Goal: Task Accomplishment & Management: Use online tool/utility

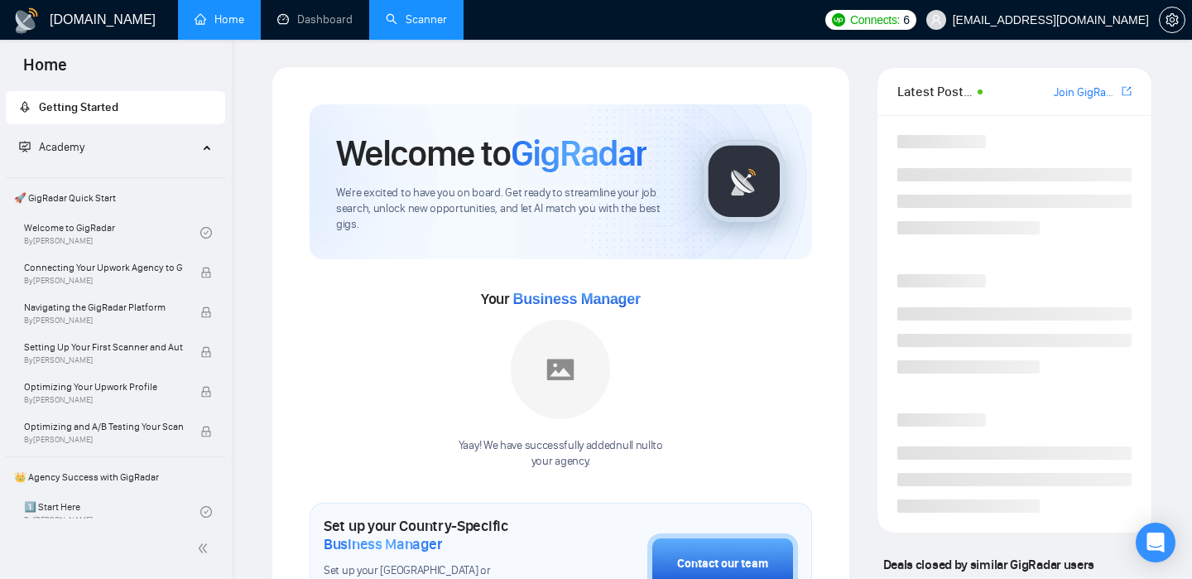
click at [420, 22] on link "Scanner" at bounding box center [416, 19] width 61 height 14
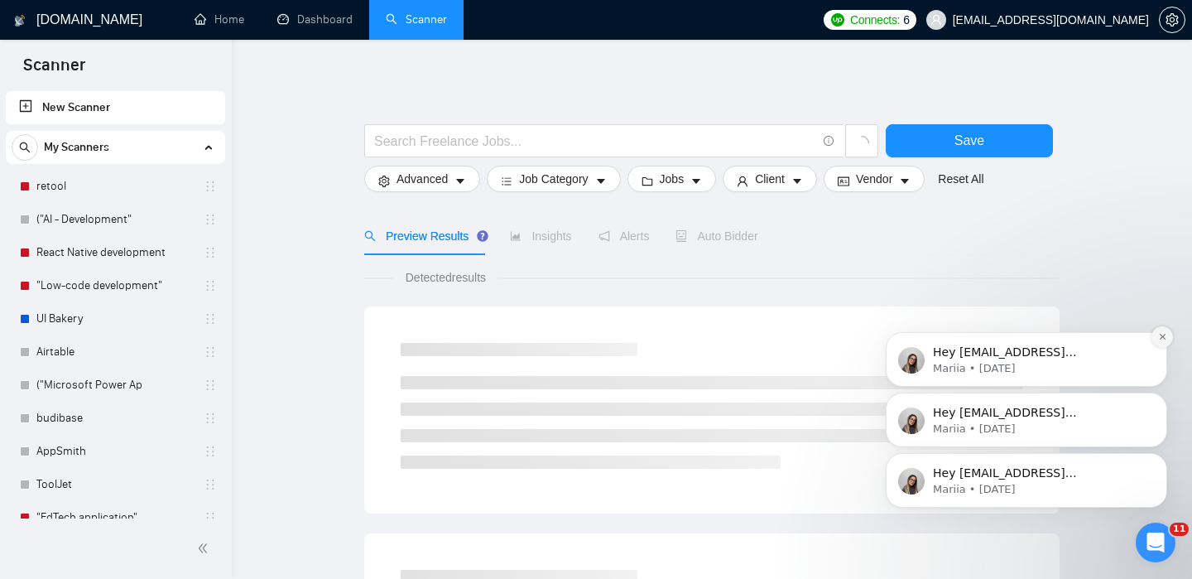
click at [1161, 335] on icon "Dismiss notification" at bounding box center [1162, 337] width 6 height 6
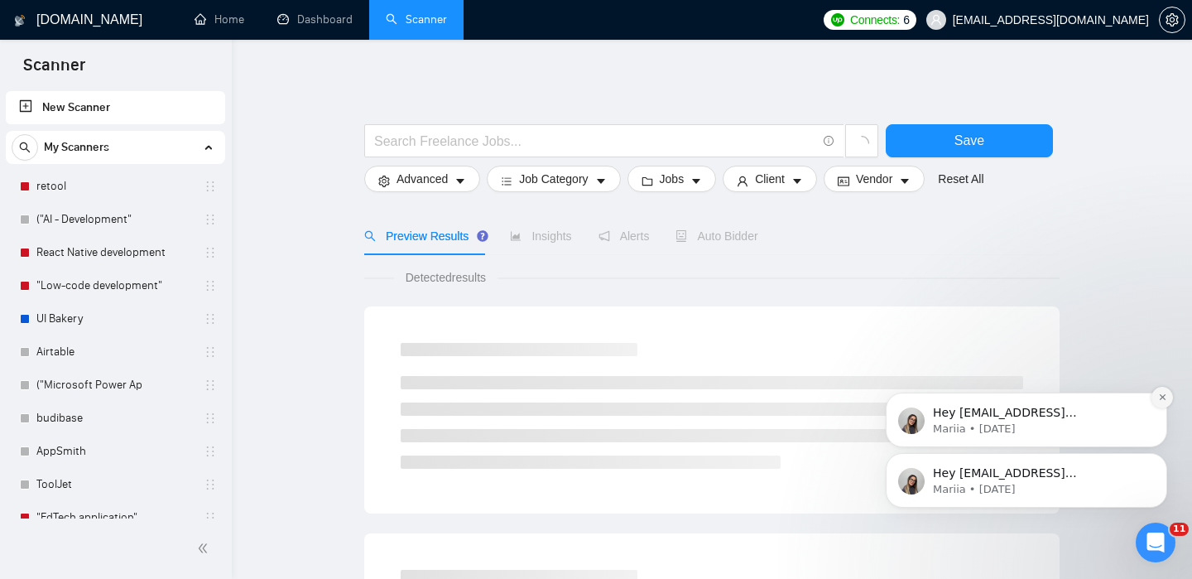
click at [1159, 393] on icon "Dismiss notification" at bounding box center [1162, 396] width 9 height 9
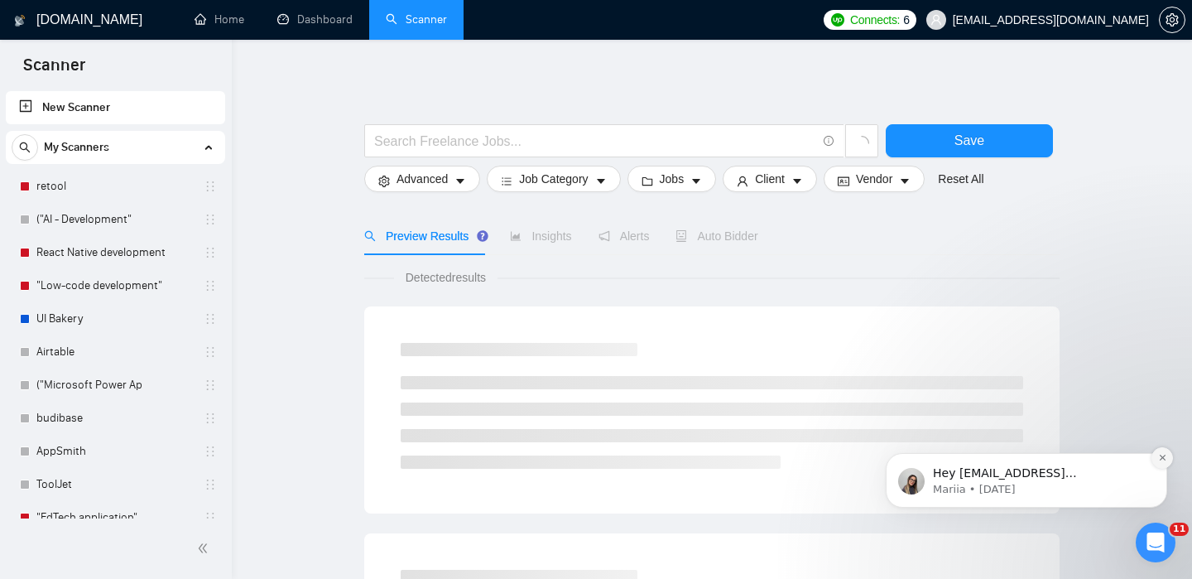
click at [1161, 460] on icon "Dismiss notification" at bounding box center [1162, 457] width 9 height 9
click at [288, 21] on link "Dashboard" at bounding box center [314, 19] width 75 height 14
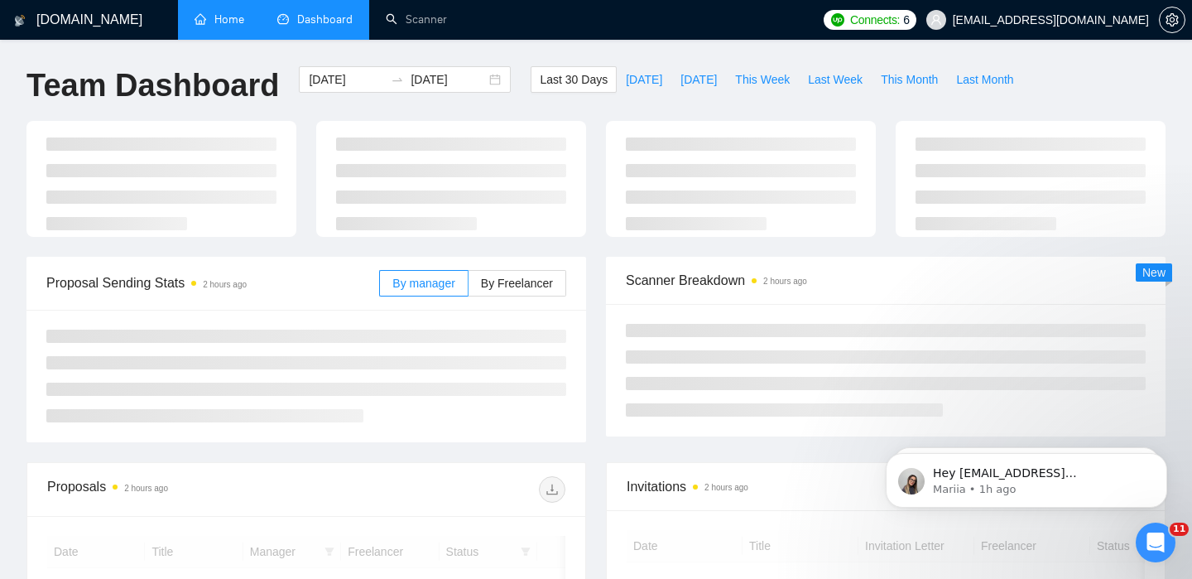
click at [224, 24] on link "Home" at bounding box center [220, 19] width 50 height 14
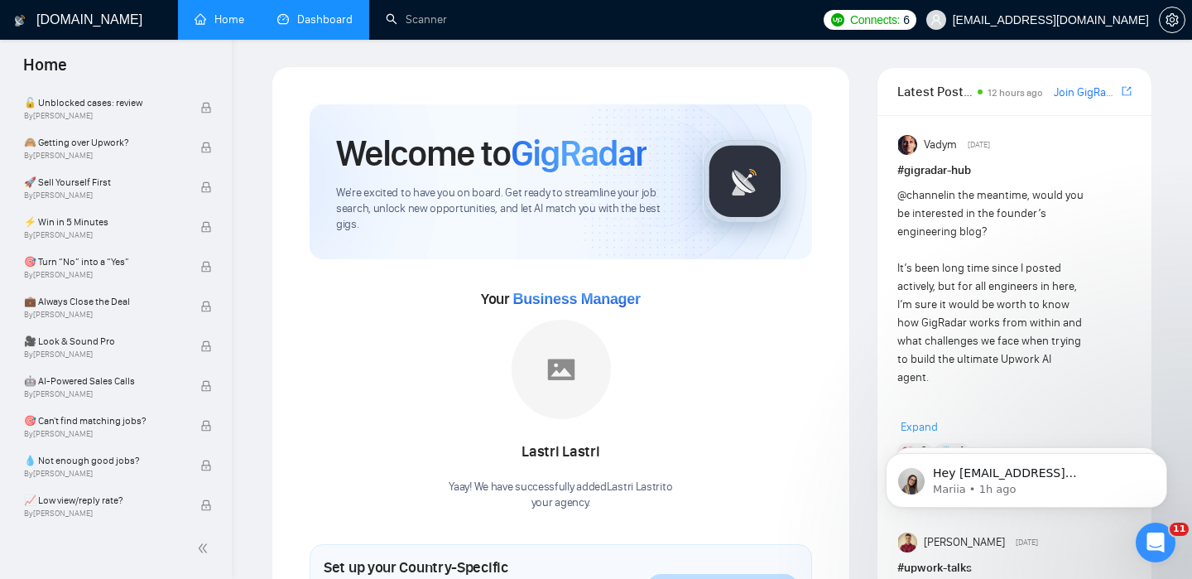
scroll to position [748, 0]
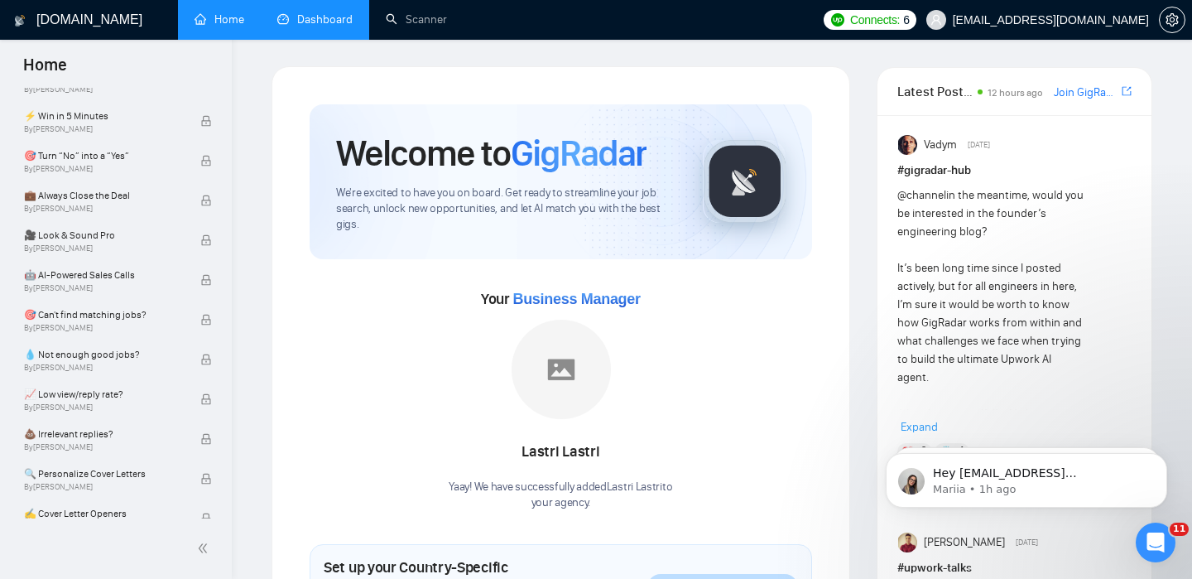
click at [335, 24] on link "Dashboard" at bounding box center [314, 19] width 75 height 14
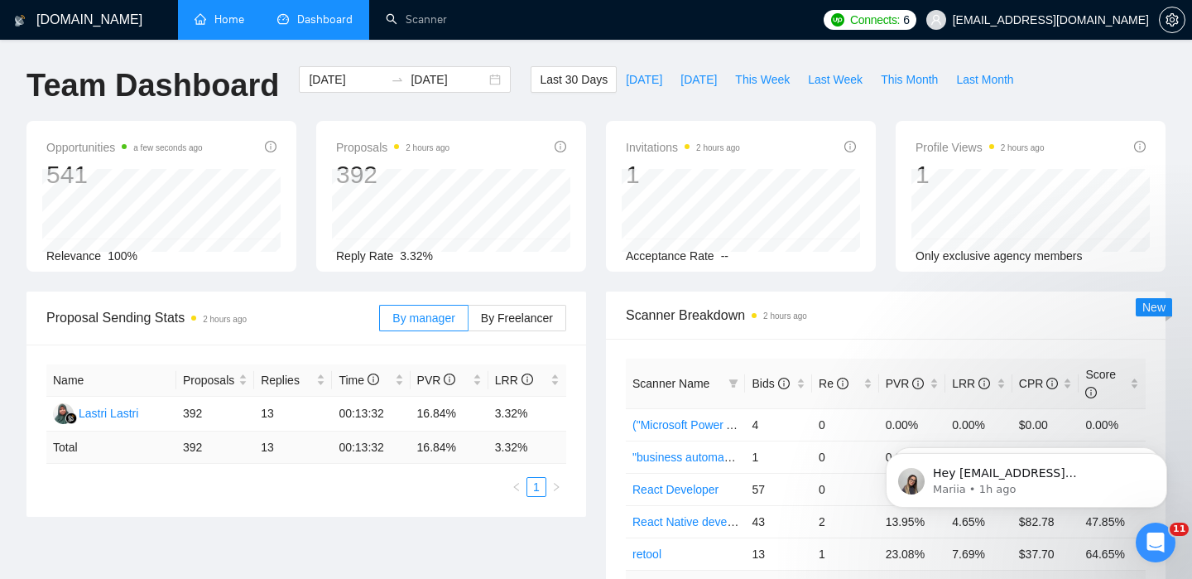
click at [435, 26] on link "Scanner" at bounding box center [416, 19] width 61 height 14
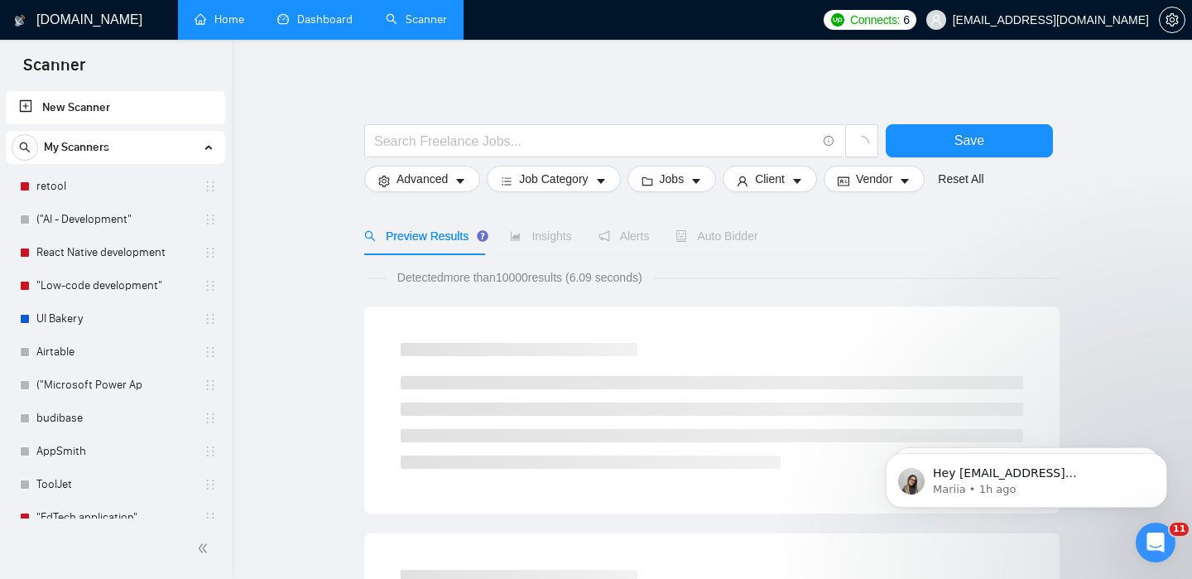
click at [166, 117] on link "New Scanner" at bounding box center [115, 107] width 193 height 33
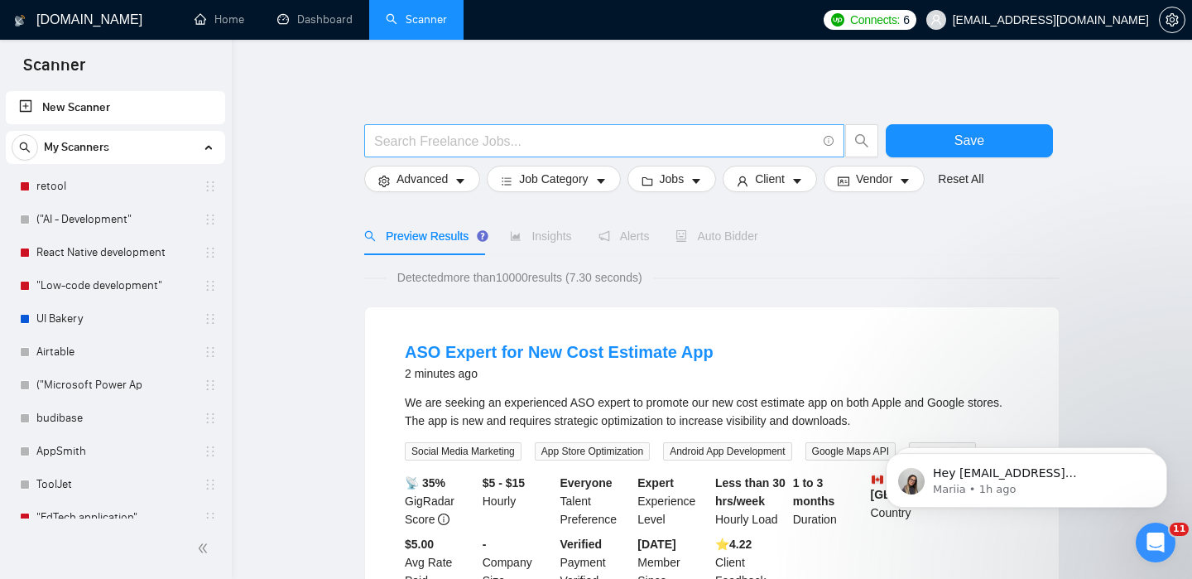
click at [636, 151] on span at bounding box center [604, 140] width 480 height 33
click at [636, 145] on input "text" at bounding box center [595, 141] width 442 height 21
paste input "shopify hydrogen"
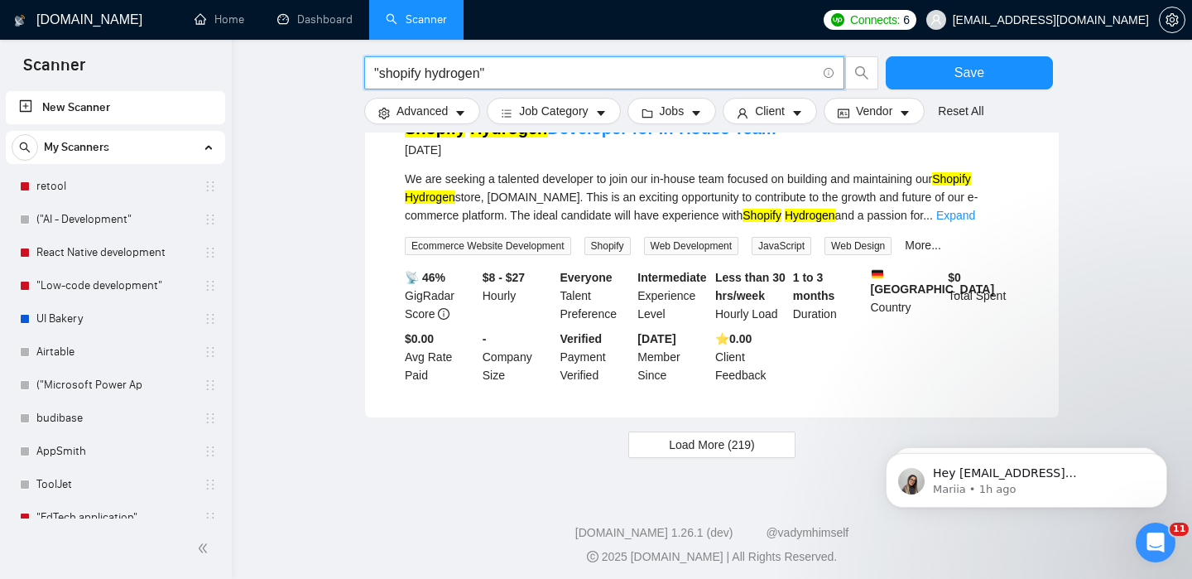
scroll to position [1653, 0]
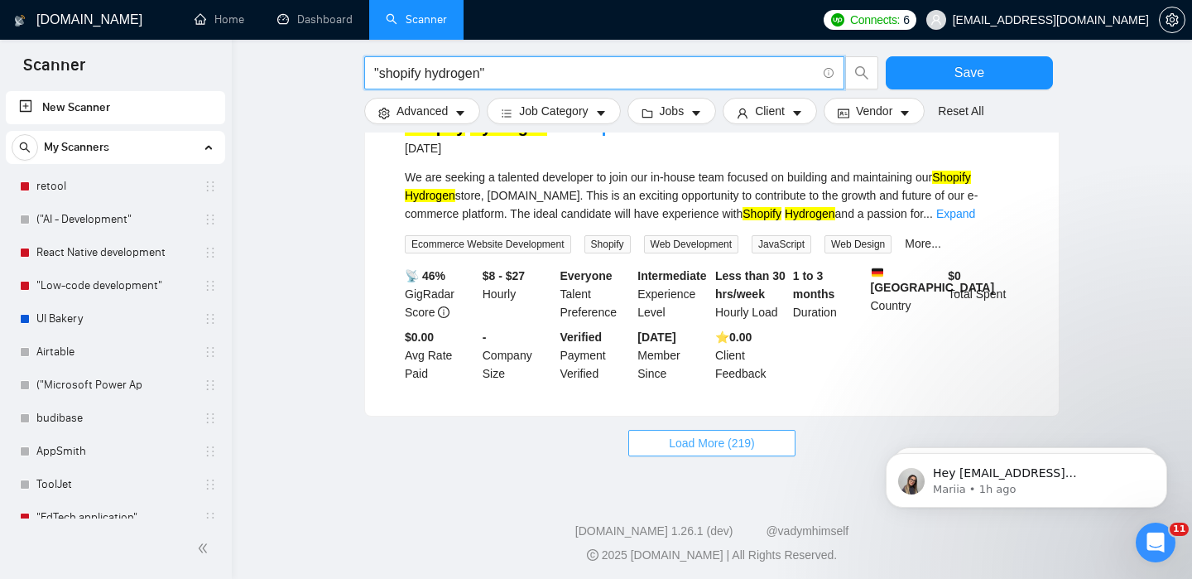
type input ""shopify hydrogen""
click at [686, 452] on span "Load More (219)" at bounding box center [712, 443] width 86 height 18
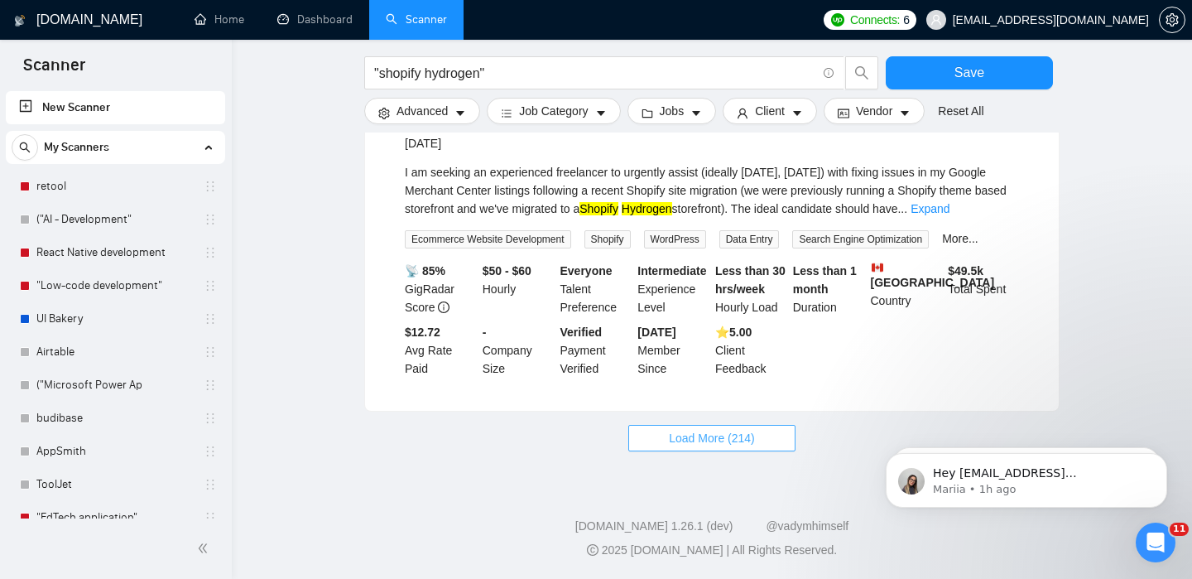
scroll to position [3519, 0]
click at [689, 449] on button "Load More (214)" at bounding box center [711, 438] width 167 height 26
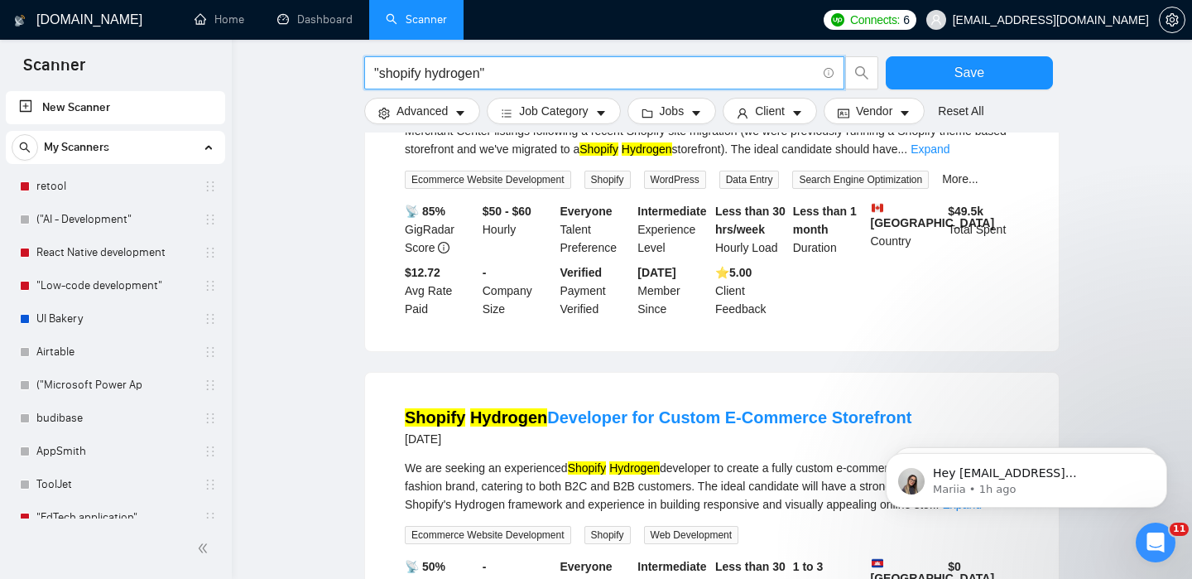
drag, startPoint x: 503, startPoint y: 70, endPoint x: 246, endPoint y: 70, distance: 257.4
paste input "React Storefront"
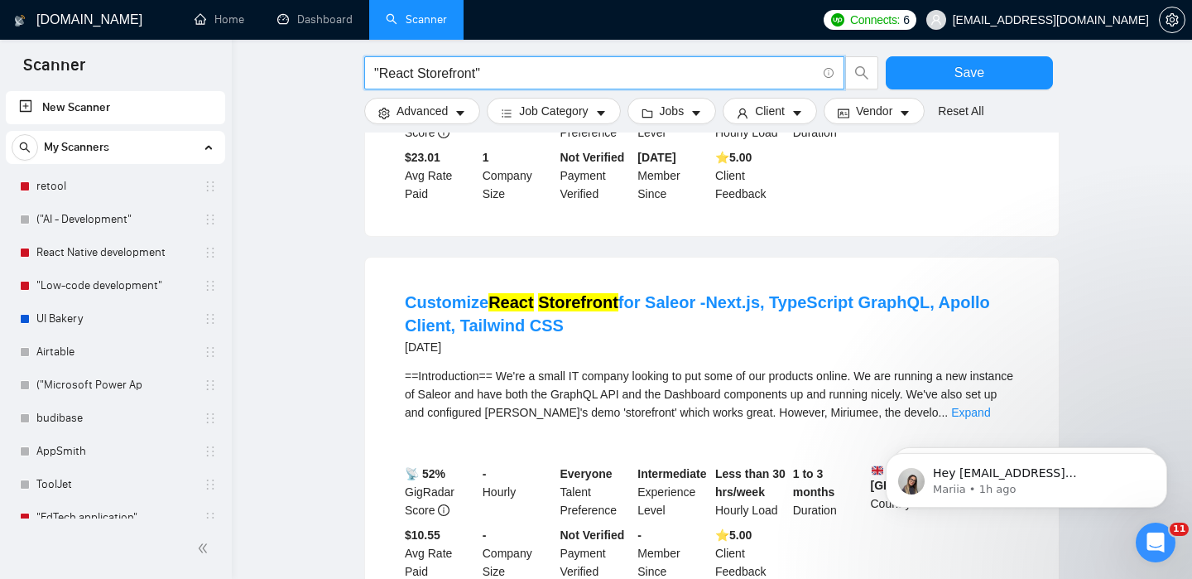
scroll to position [513, 0]
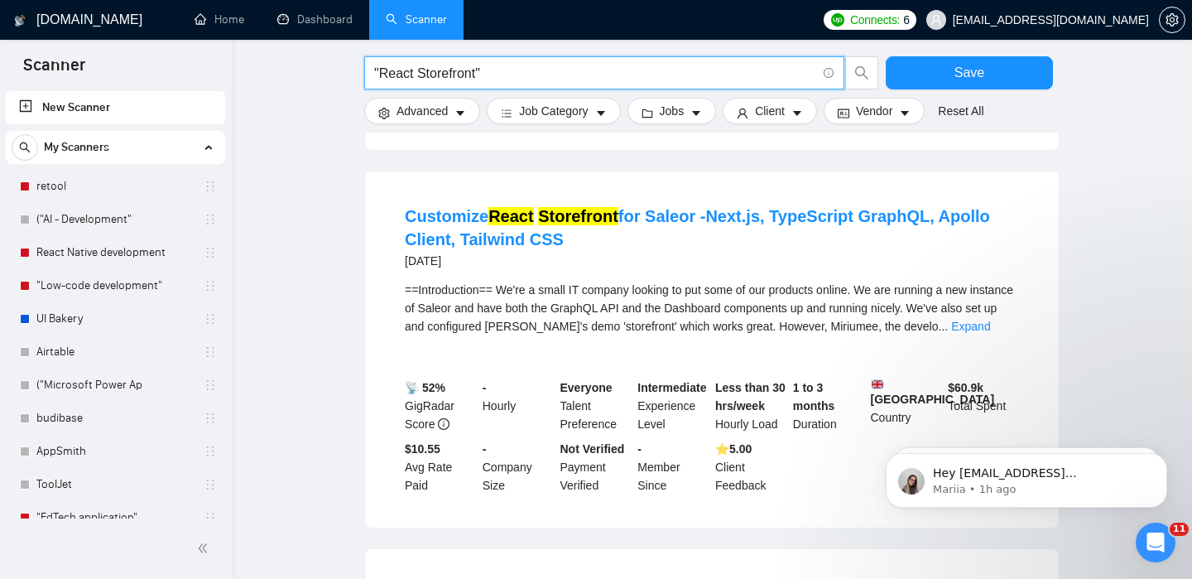
paste input "saleor"
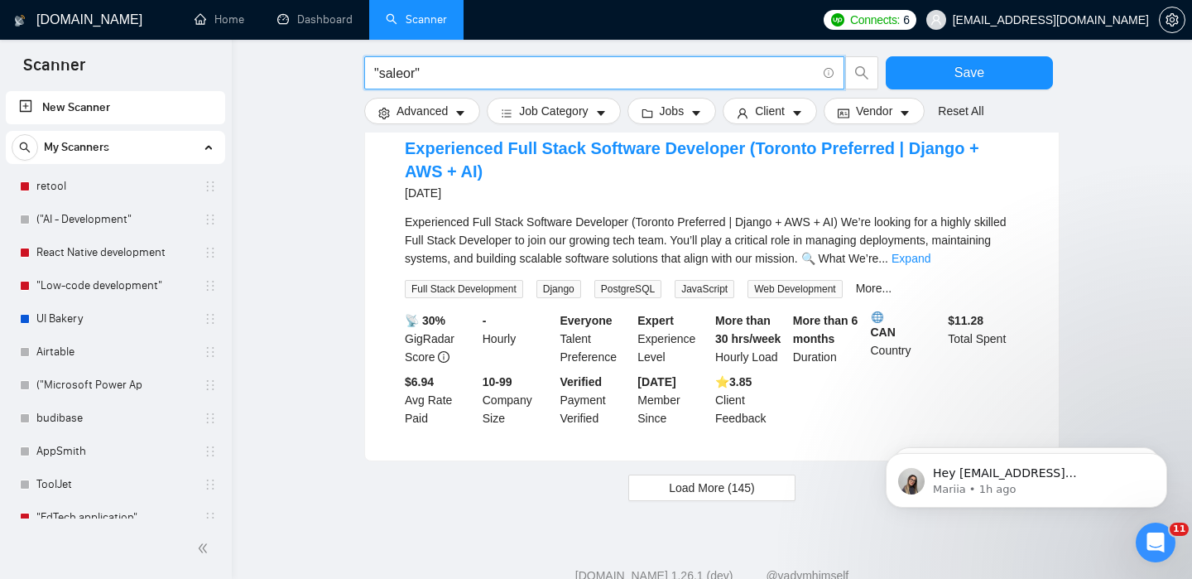
scroll to position [1667, 0]
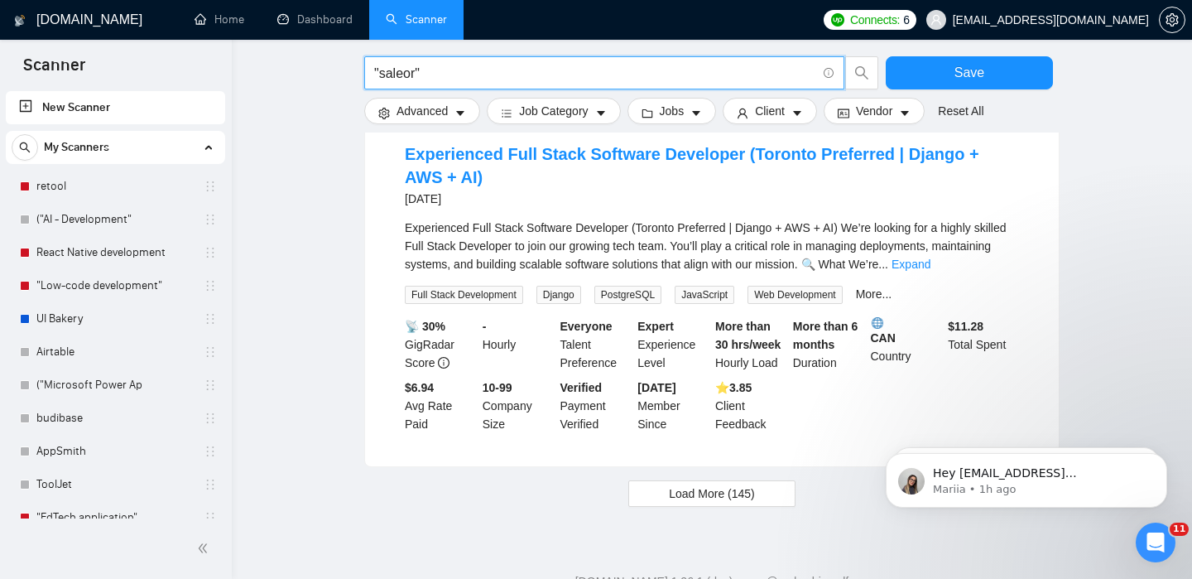
type input ""saleor""
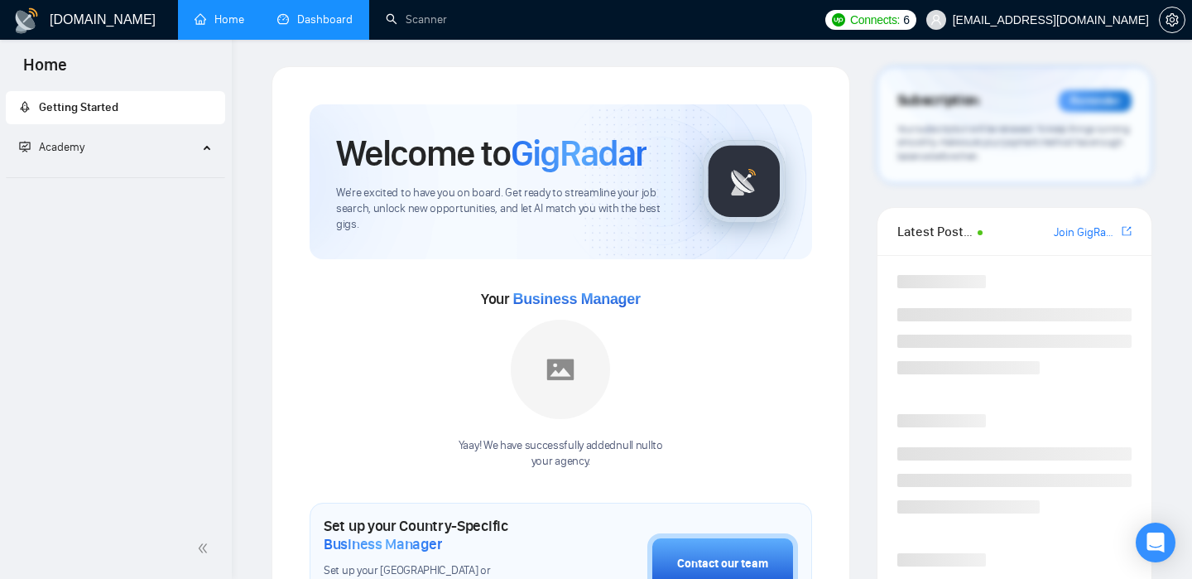
click at [328, 26] on link "Dashboard" at bounding box center [314, 19] width 75 height 14
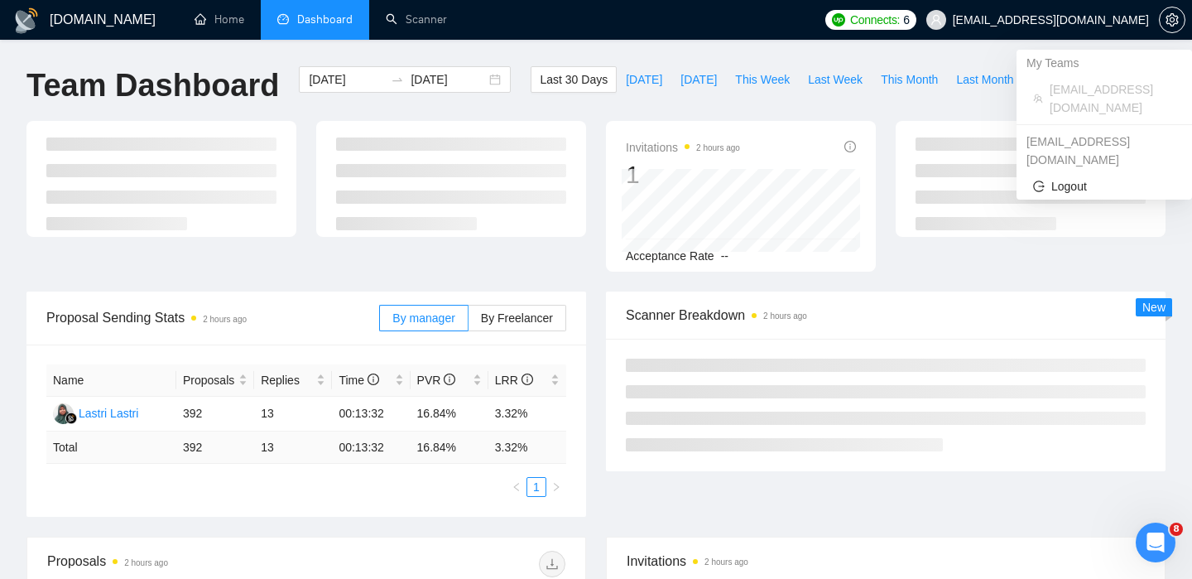
click at [900, 12] on span "Connects:" at bounding box center [875, 20] width 50 height 18
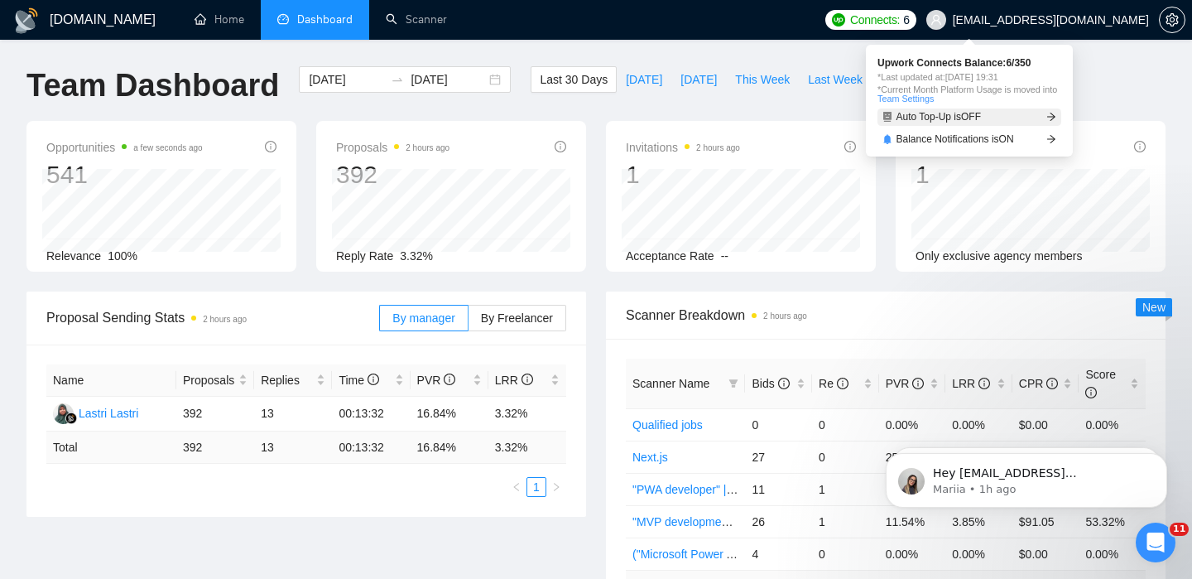
click at [982, 117] on span "Auto Top-Up is OFF" at bounding box center [938, 117] width 85 height 10
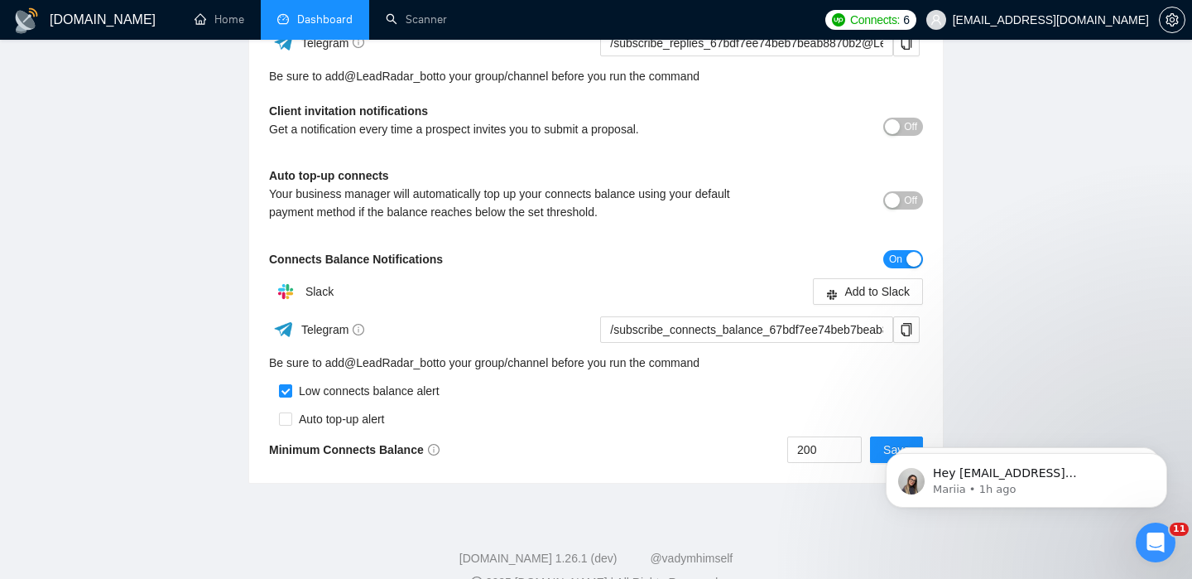
scroll to position [384, 0]
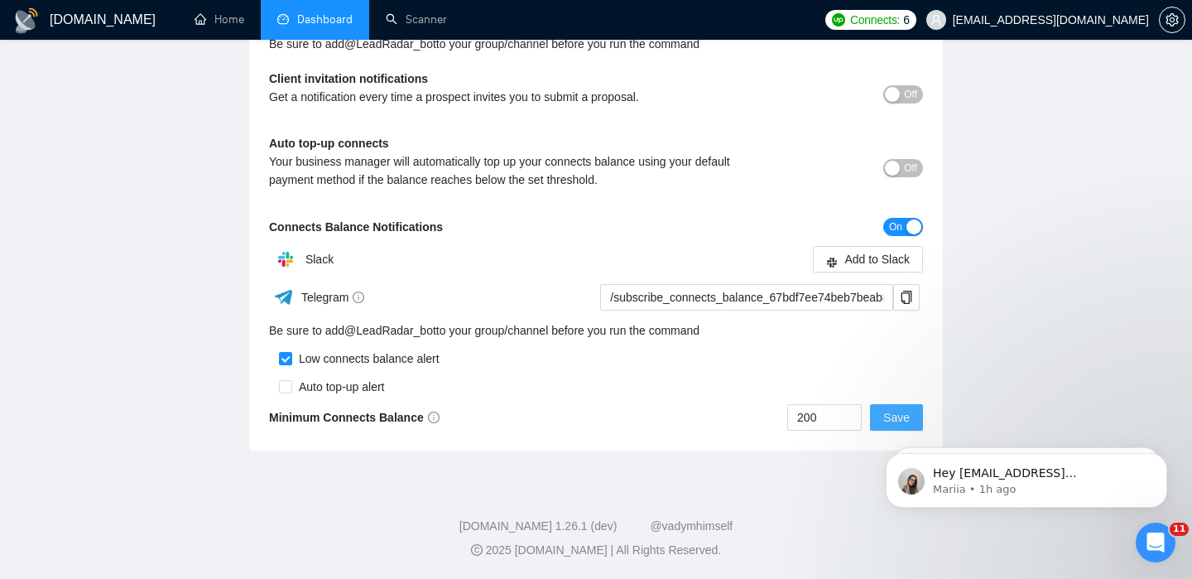
click at [871, 414] on button "Save" at bounding box center [896, 417] width 53 height 26
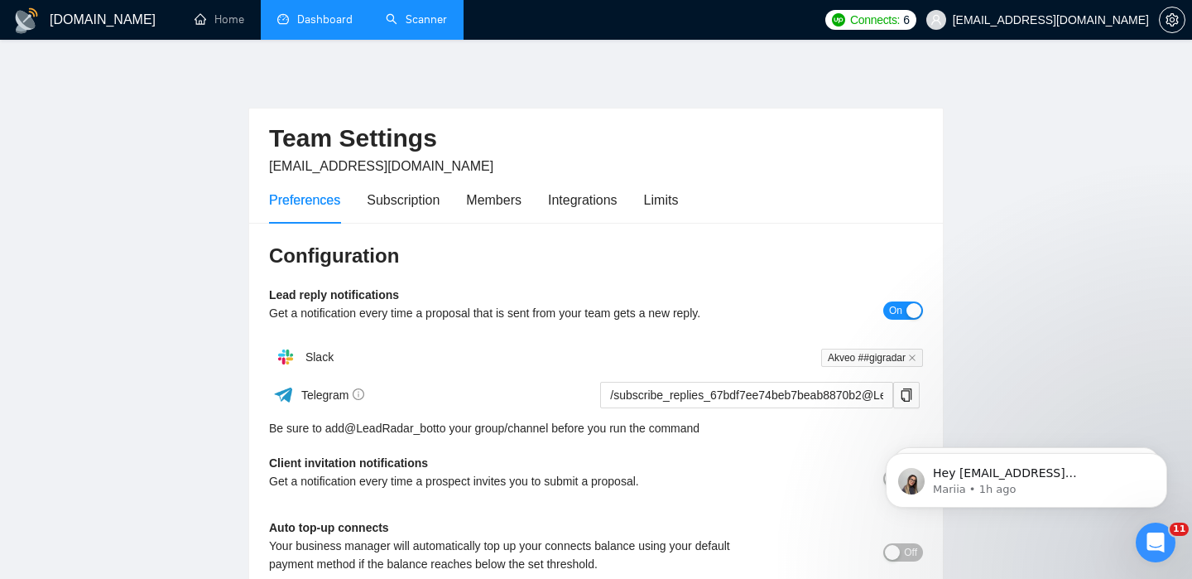
click at [406, 20] on link "Scanner" at bounding box center [416, 19] width 61 height 14
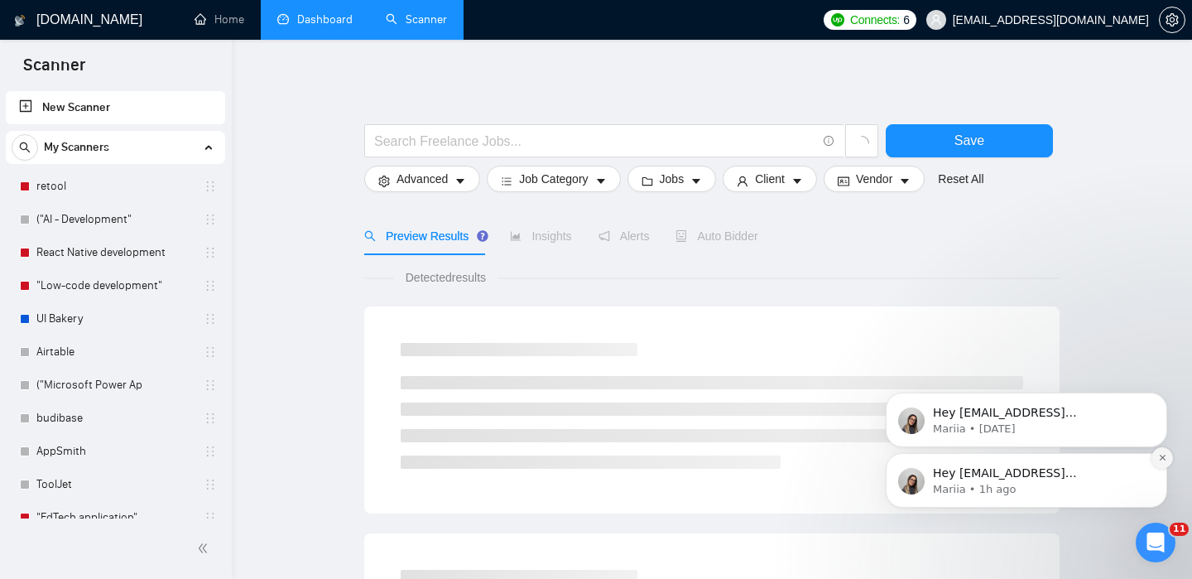
click at [1161, 453] on icon "Dismiss notification" at bounding box center [1162, 457] width 9 height 9
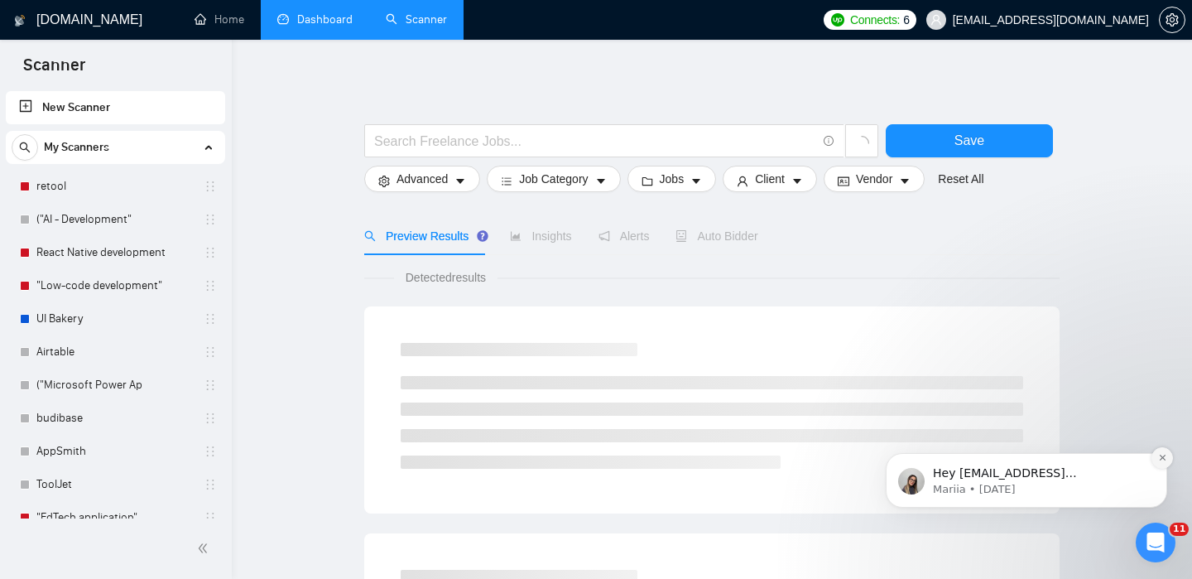
click at [1162, 456] on icon "Dismiss notification" at bounding box center [1162, 457] width 9 height 9
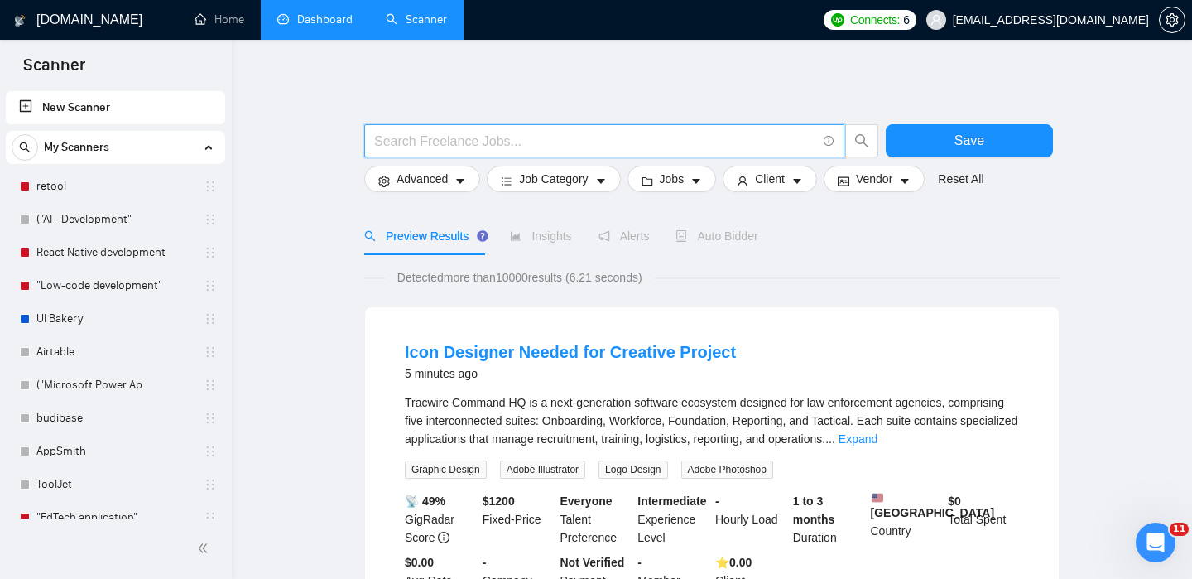
click at [627, 142] on input "text" at bounding box center [595, 141] width 442 height 21
type input "'"
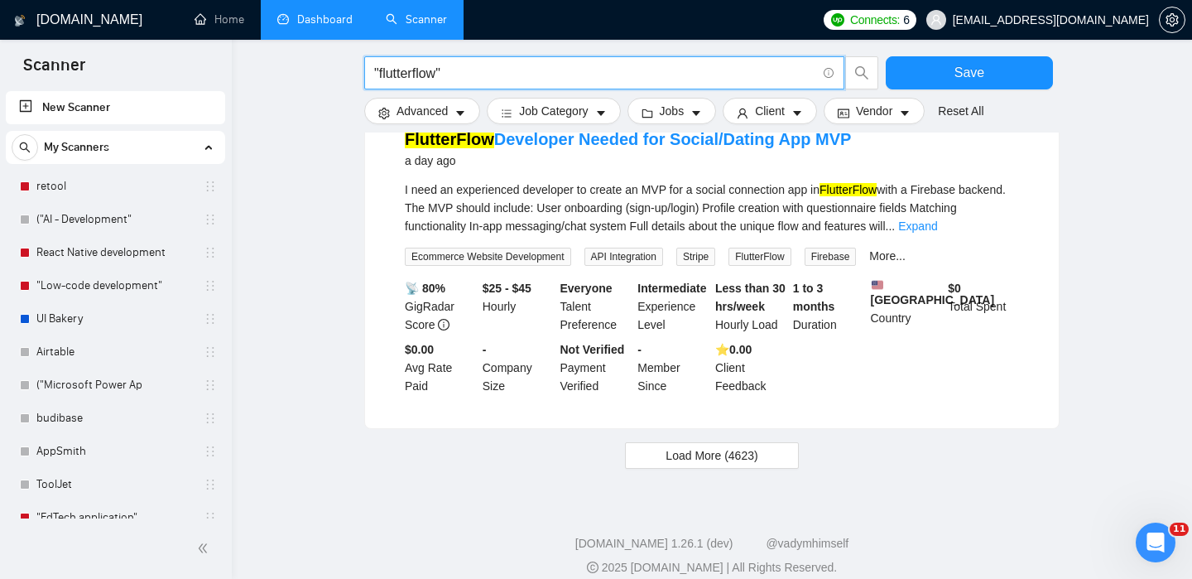
scroll to position [1689, 0]
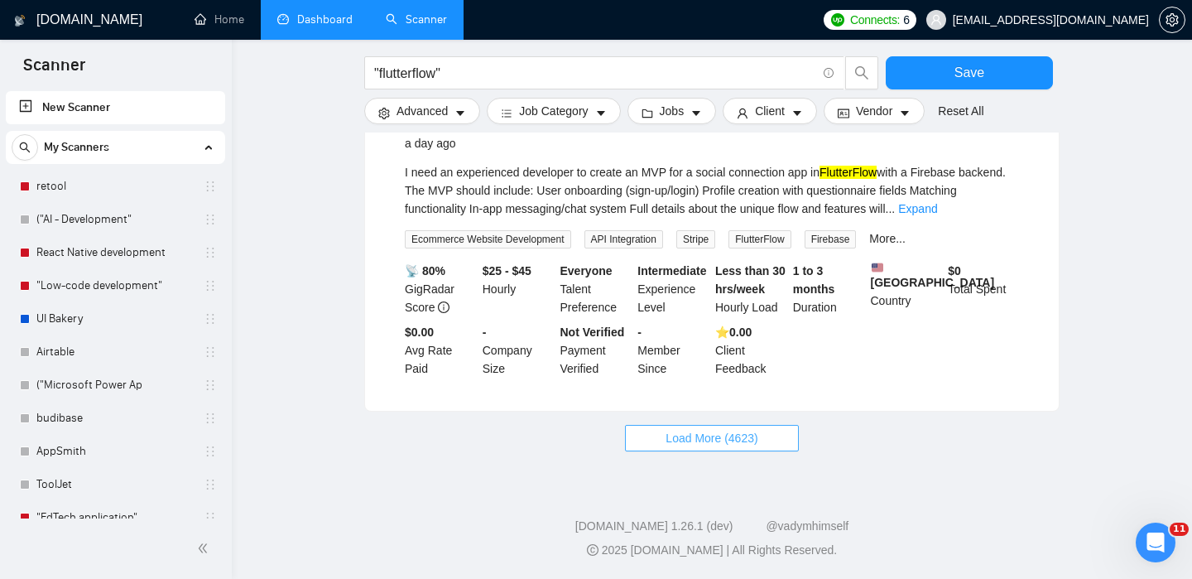
click at [697, 436] on span "Load More (4623)" at bounding box center [712, 438] width 92 height 18
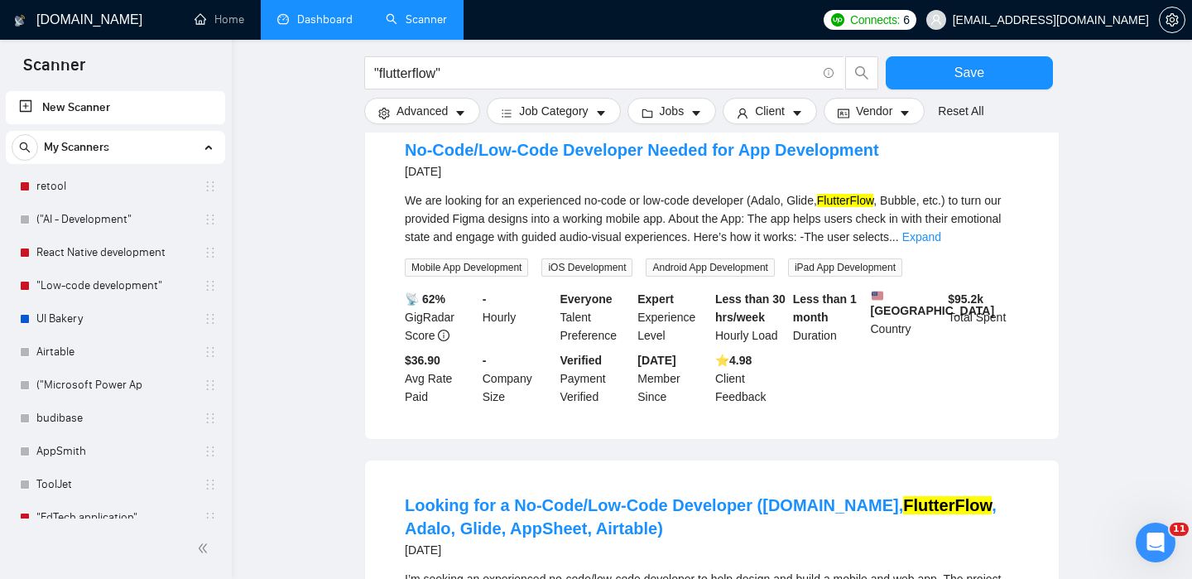
scroll to position [2367, 0]
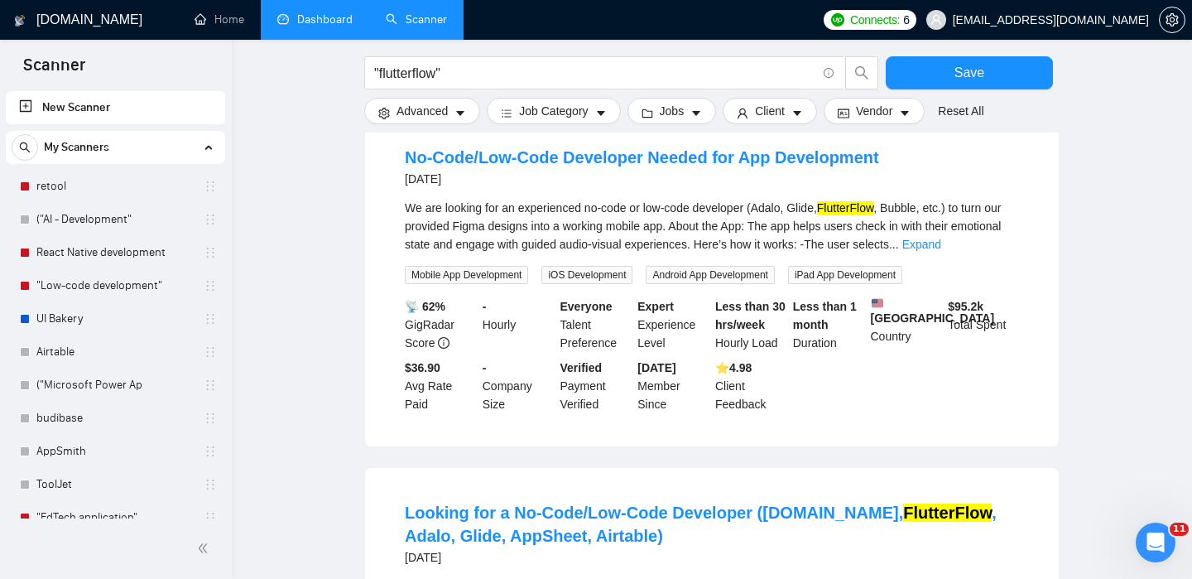
click at [916, 221] on div "We are looking for an experienced no-code or low-code developer (Adalo, Glide, …" at bounding box center [712, 226] width 614 height 55
copy div "Bubble"
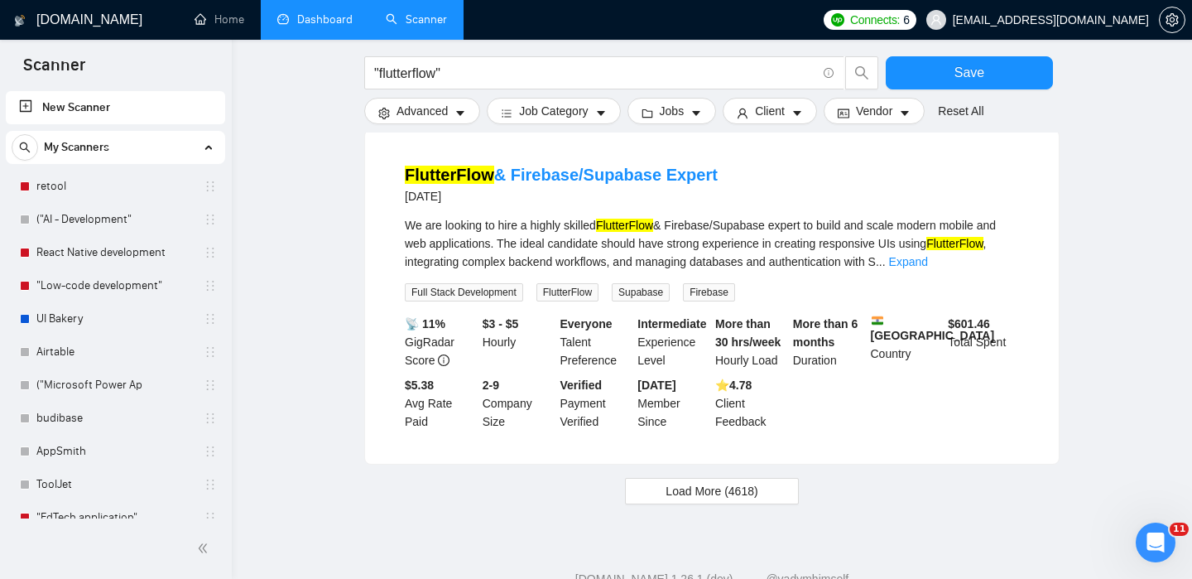
scroll to position [3446, 0]
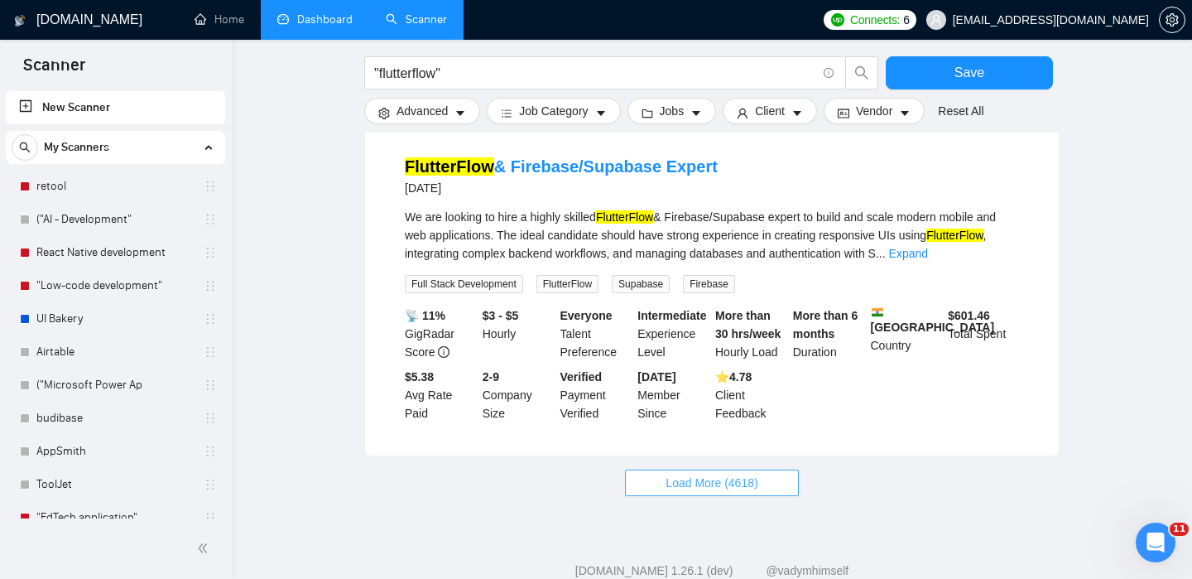
click at [673, 492] on span "Load More (4618)" at bounding box center [712, 482] width 92 height 18
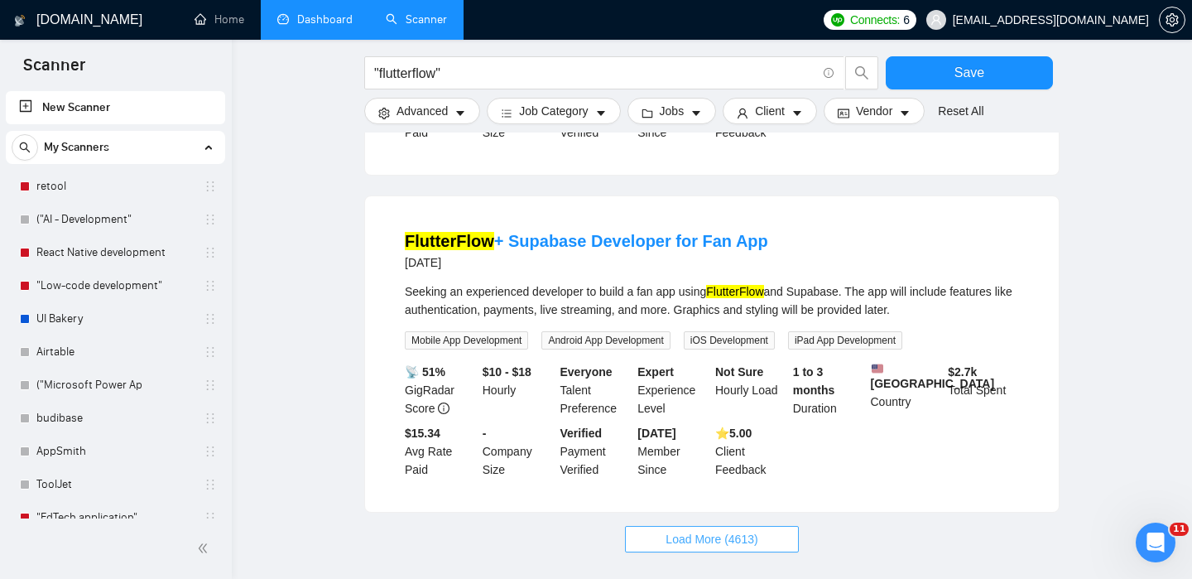
scroll to position [4978, 0]
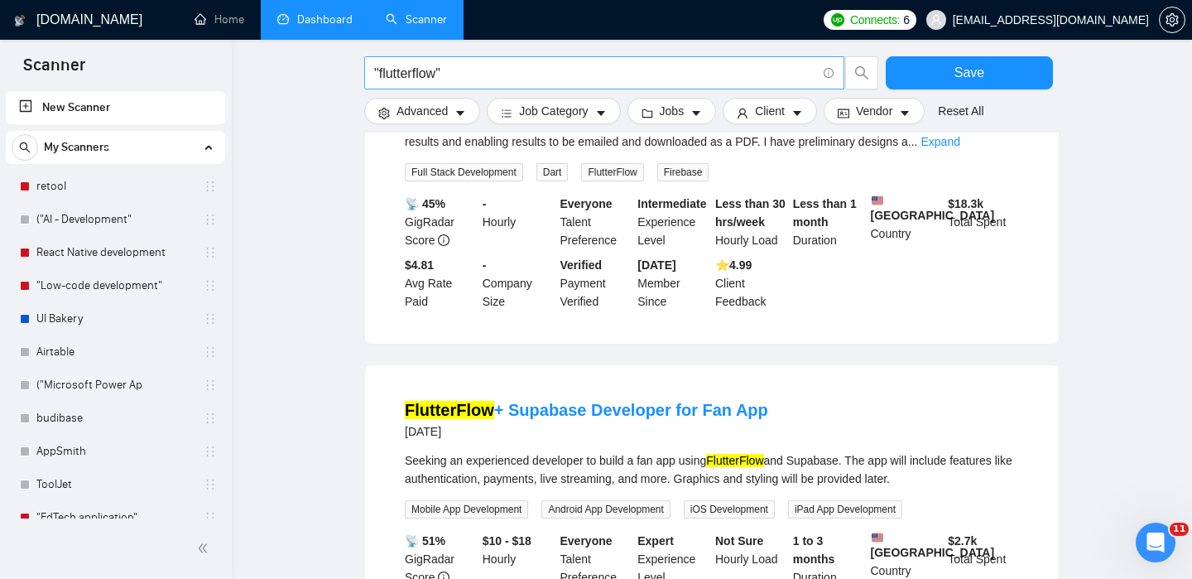
click at [504, 75] on input ""flutterflow"" at bounding box center [595, 73] width 442 height 21
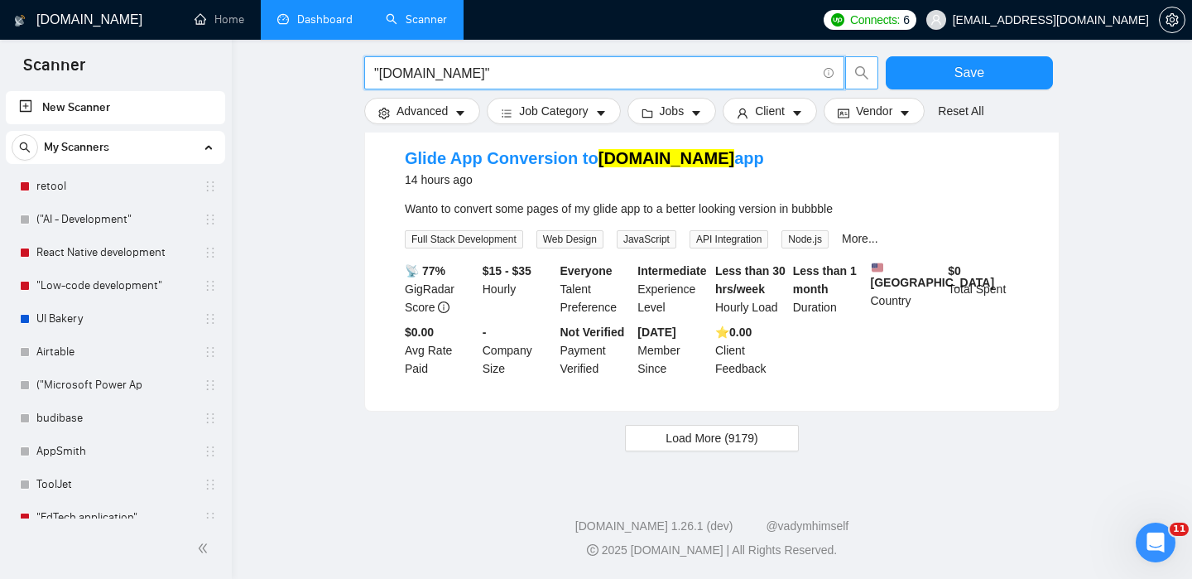
scroll to position [1686, 0]
type input ""bubble.io""
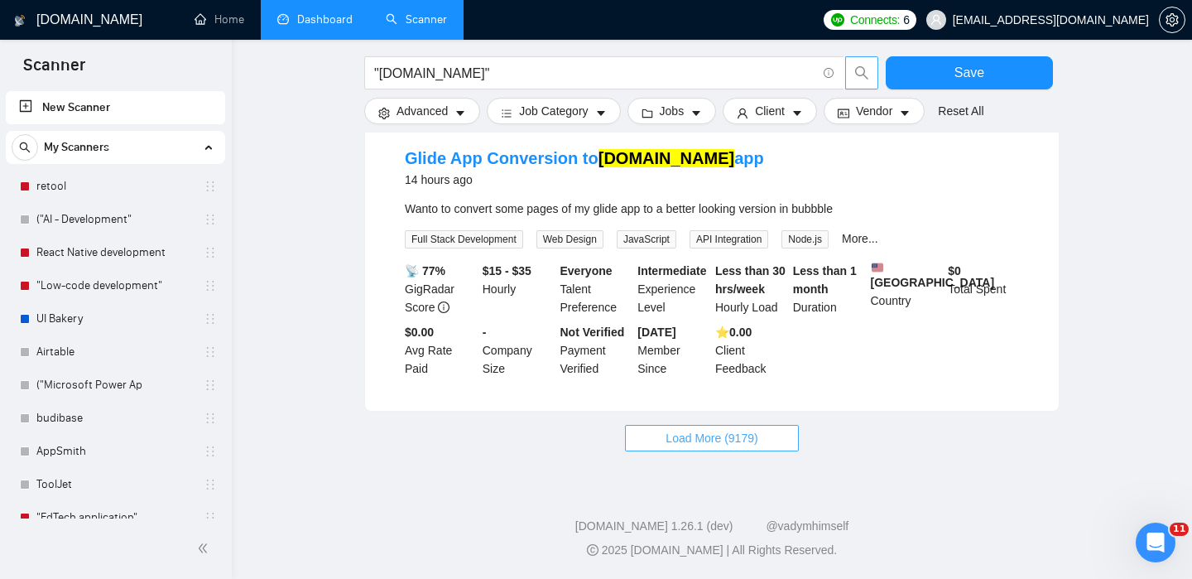
click at [714, 429] on button "Load More (9179)" at bounding box center [711, 438] width 173 height 26
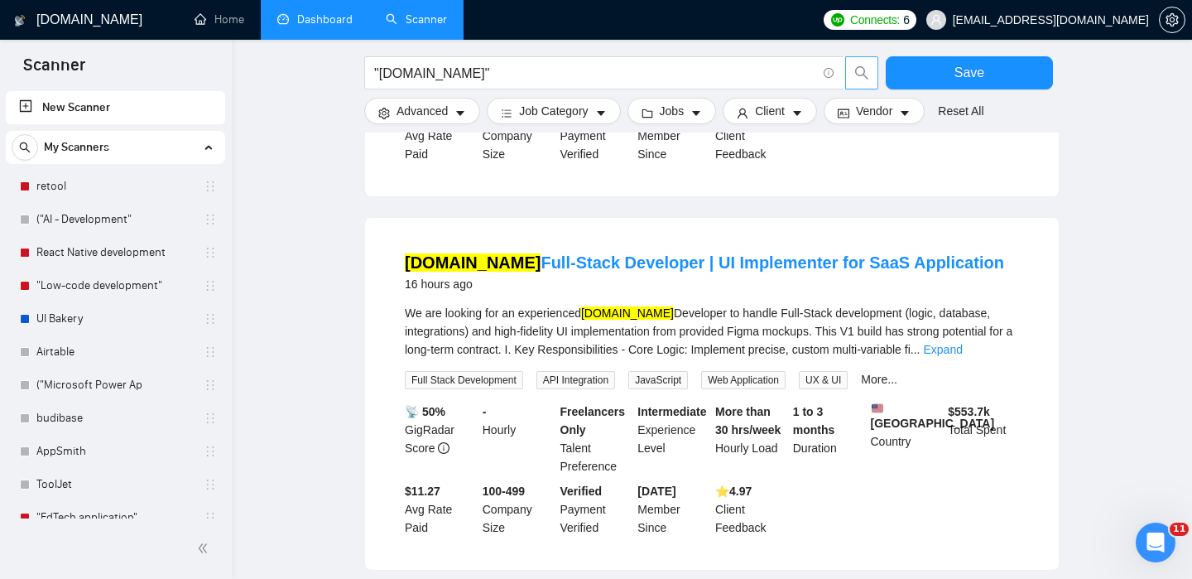
scroll to position [2244, 0]
